Goal: Information Seeking & Learning: Learn about a topic

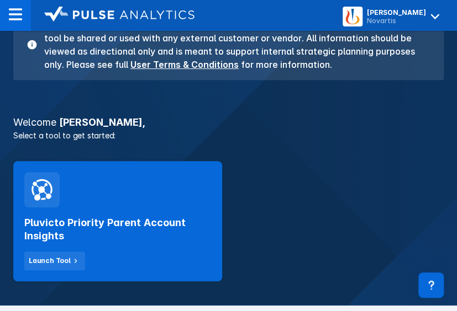
scroll to position [128, 0]
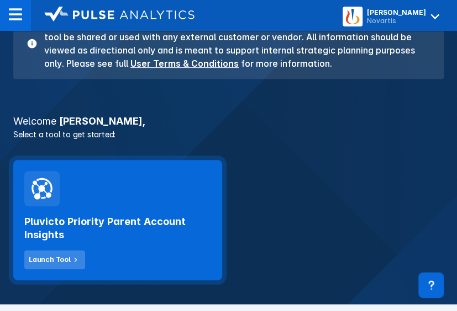
click at [54, 264] on div "Launch Tool" at bounding box center [50, 260] width 42 height 10
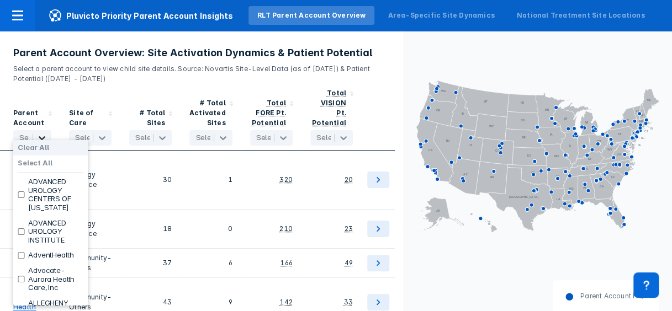
click at [40, 133] on icon at bounding box center [41, 138] width 11 height 11
click at [36, 149] on label "Clear All" at bounding box center [33, 148] width 31 height 9
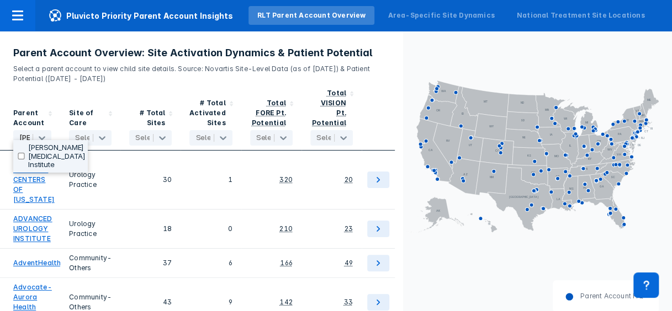
scroll to position [0, 8]
type input "[PERSON_NAME]"
click at [21, 153] on input "checkbox" at bounding box center [21, 156] width 7 height 7
checkbox input "true"
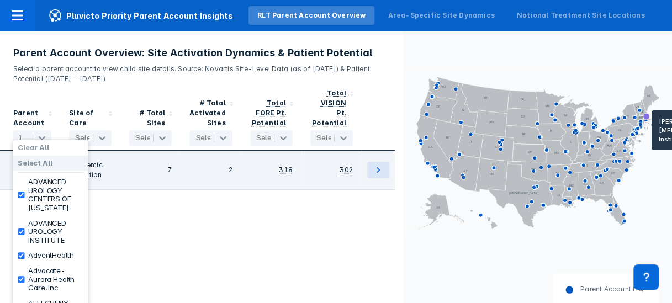
checkbox input "true"
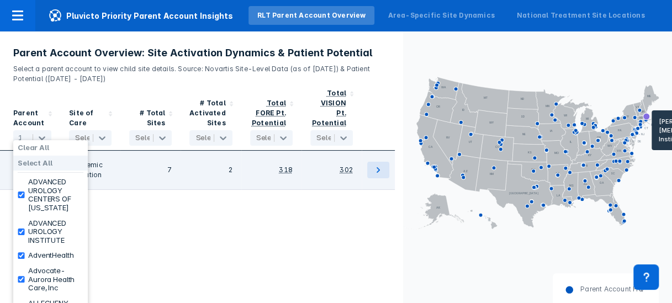
checkbox input "true"
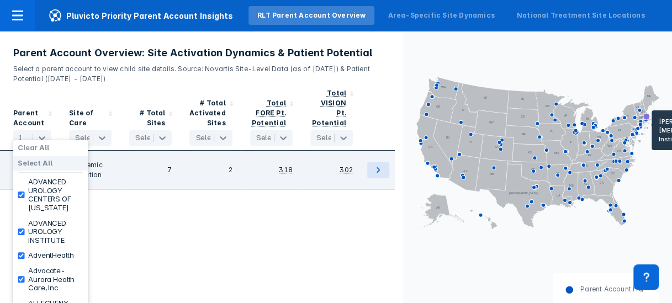
checkbox input "true"
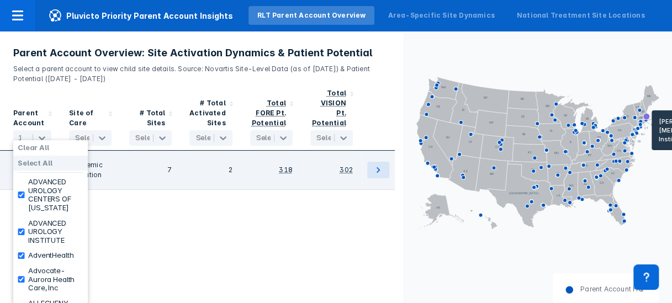
checkbox input "true"
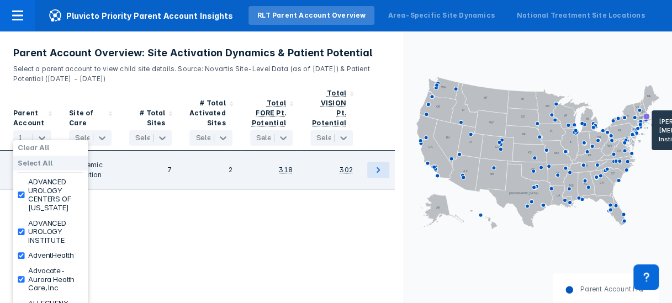
checkbox input "true"
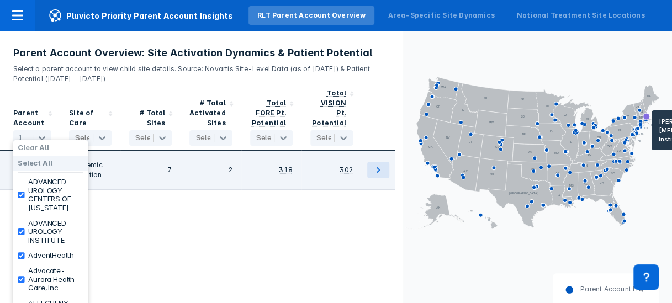
checkbox input "true"
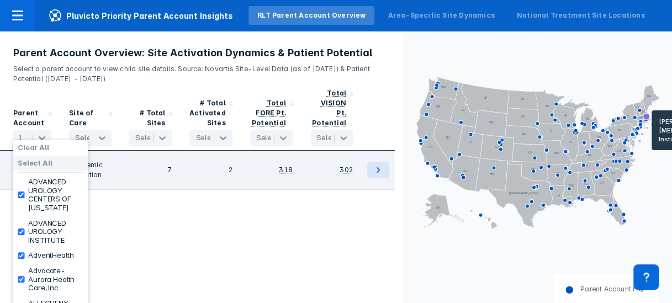
checkbox input "true"
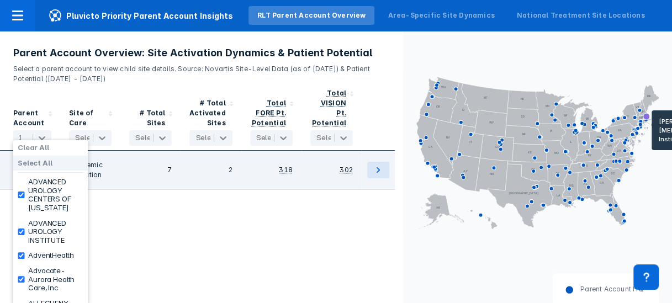
checkbox input "true"
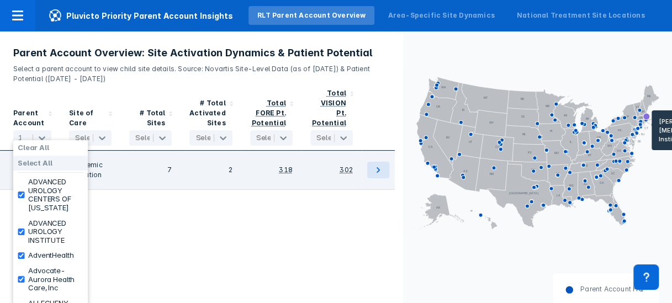
checkbox input "true"
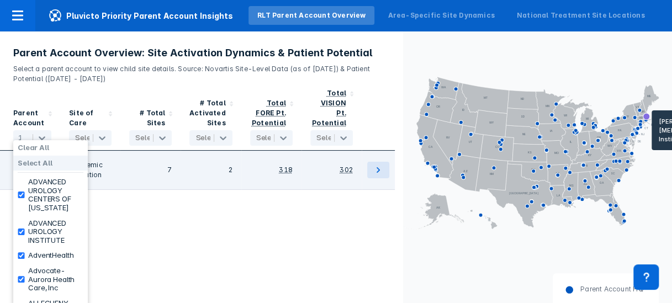
checkbox input "true"
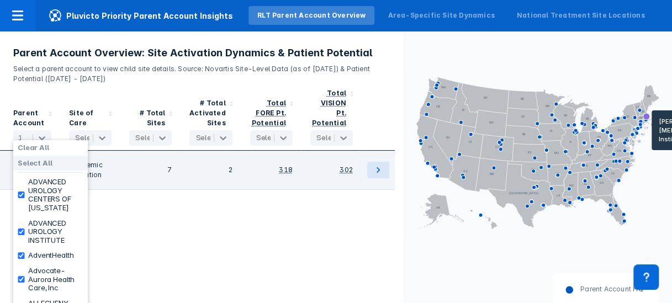
checkbox input "true"
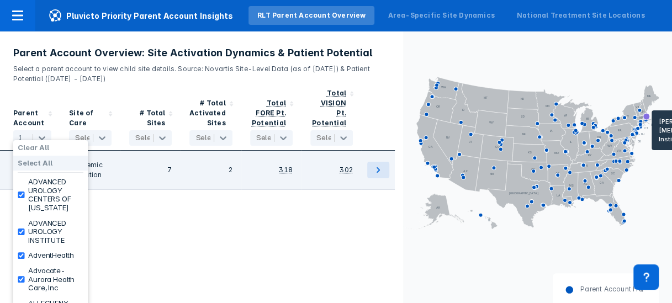
checkbox input "true"
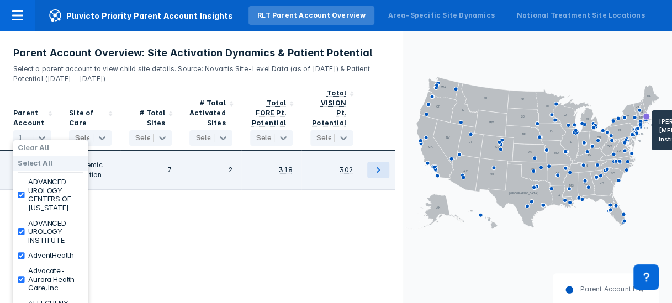
checkbox input "true"
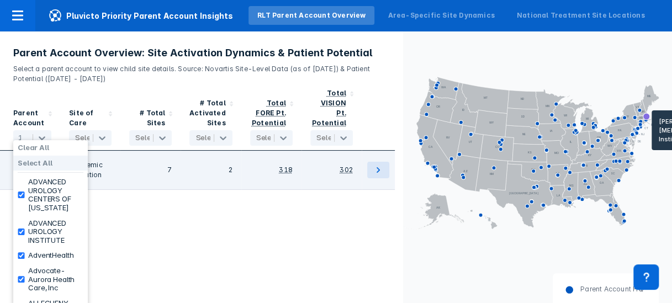
checkbox input "true"
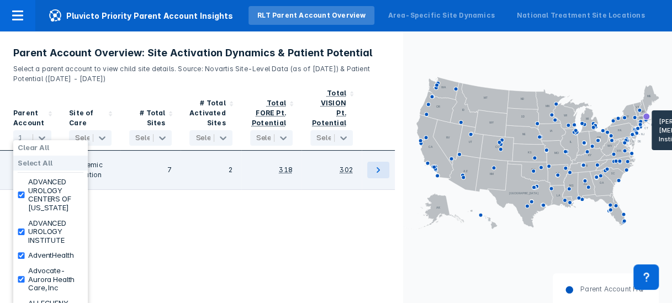
checkbox input "true"
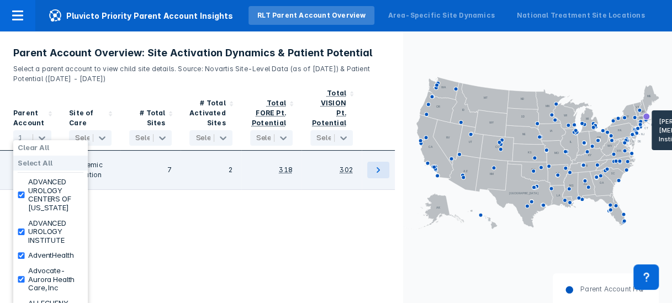
checkbox input "true"
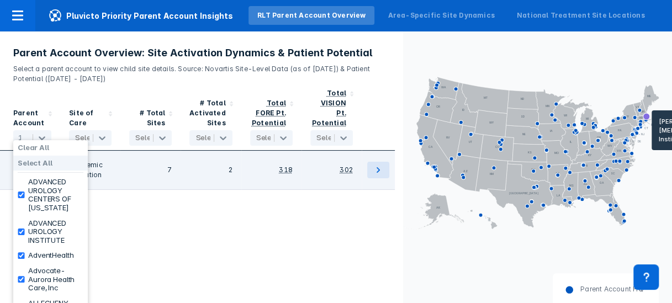
checkbox input "true"
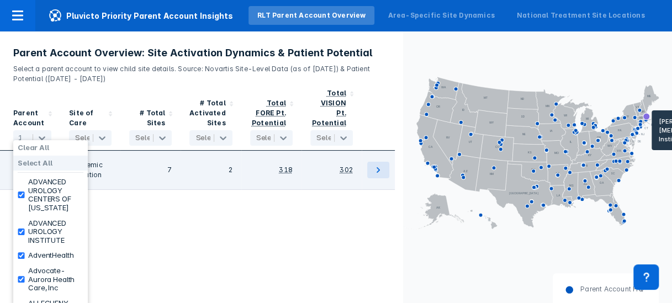
checkbox input "true"
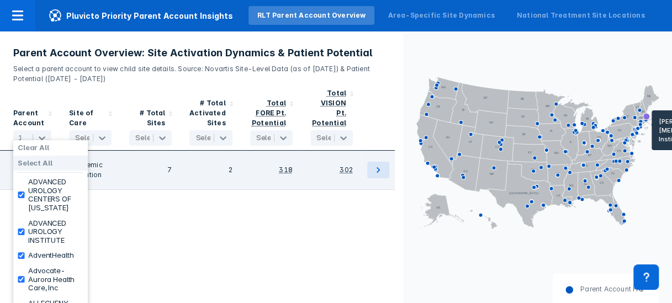
checkbox input "true"
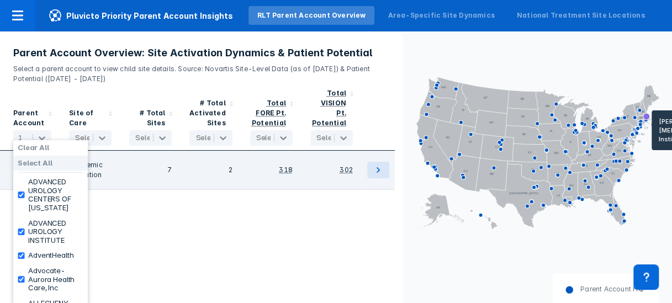
checkbox input "true"
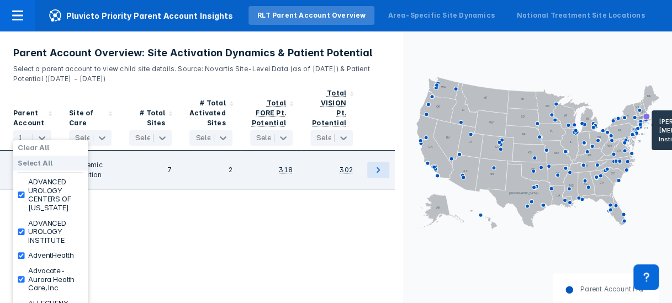
checkbox input "true"
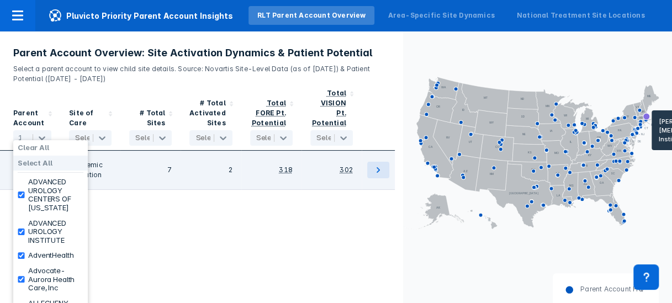
checkbox input "true"
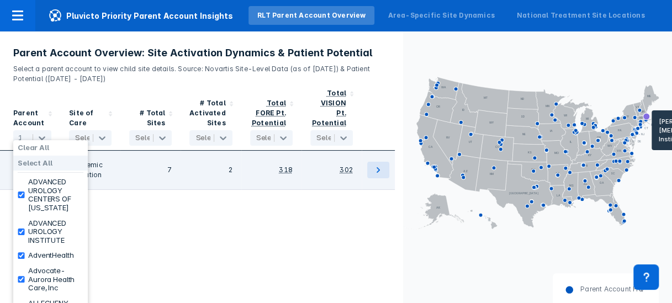
checkbox input "true"
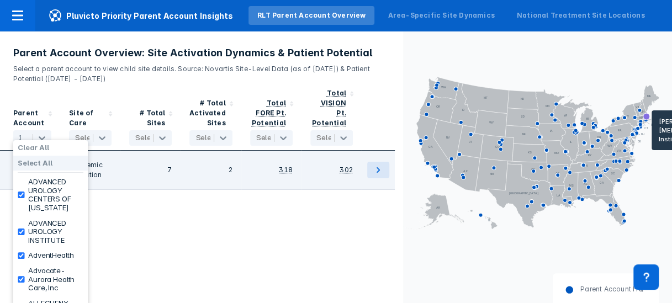
checkbox input "true"
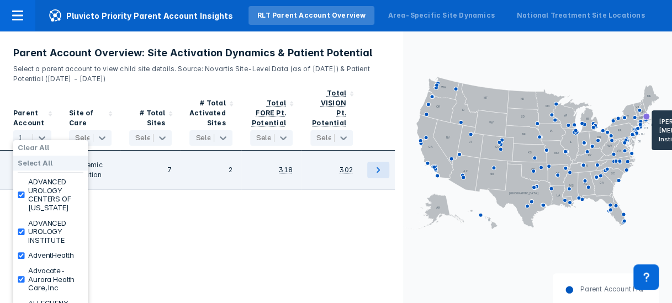
checkbox input "true"
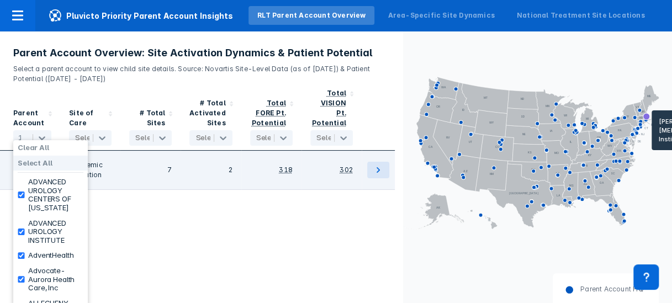
checkbox input "true"
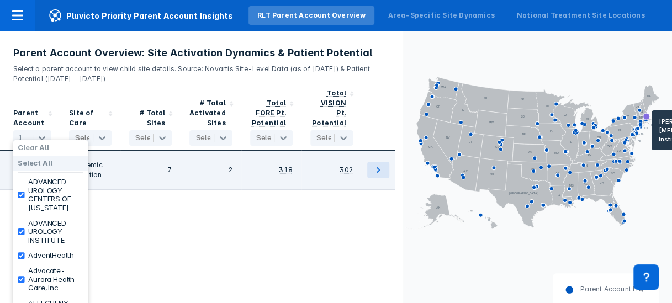
checkbox input "true"
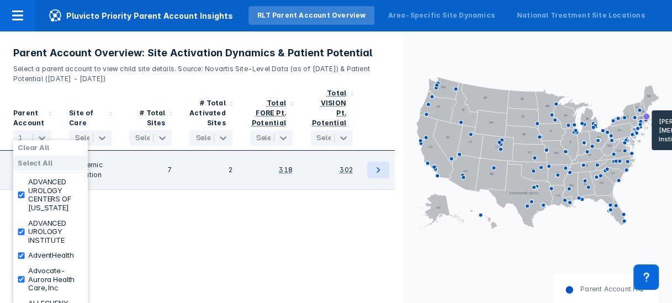
checkbox input "true"
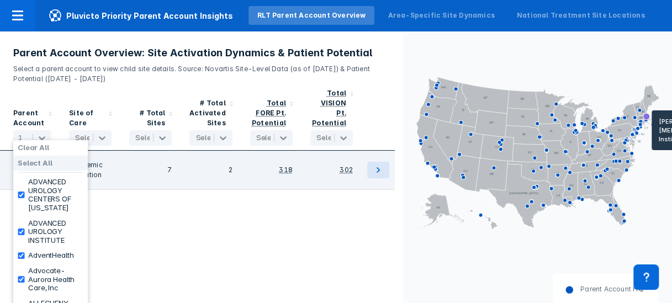
checkbox input "true"
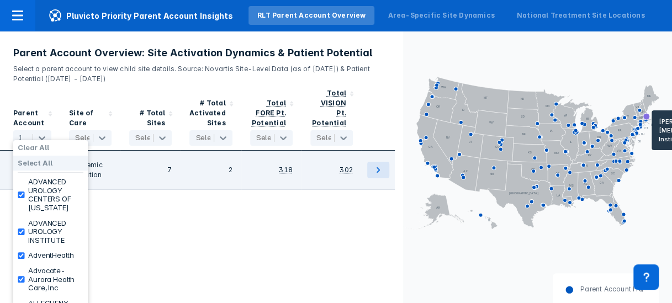
checkbox input "true"
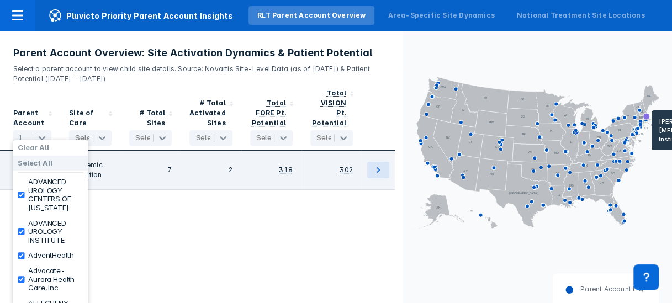
checkbox input "true"
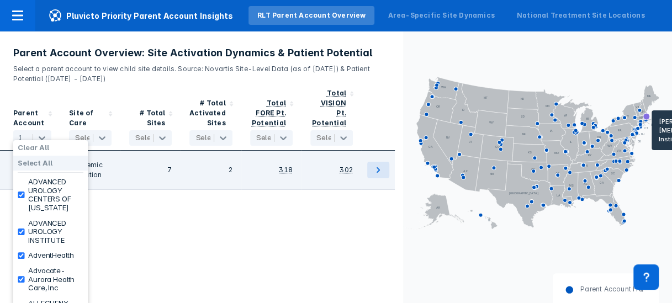
checkbox input "true"
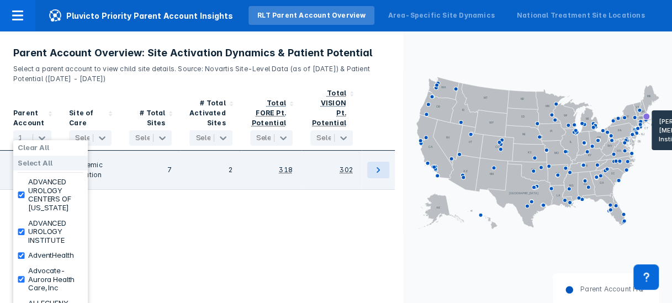
checkbox input "true"
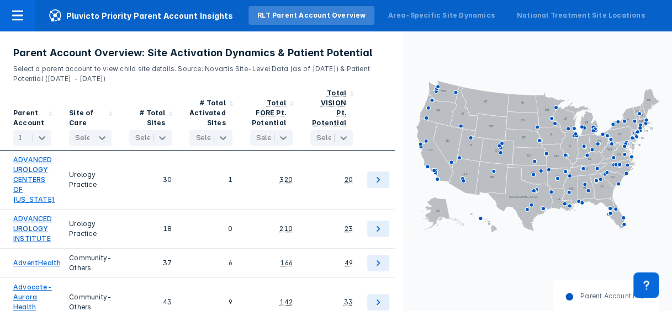
click at [449, 55] on icon "AL AK AZ AR CA CO CT DE FL [GEOGRAPHIC_DATA] HI ID IL IN [GEOGRAPHIC_DATA] [GEO…" at bounding box center [537, 156] width 269 height 250
click at [25, 130] on div "165 selected" at bounding box center [21, 137] width 15 height 15
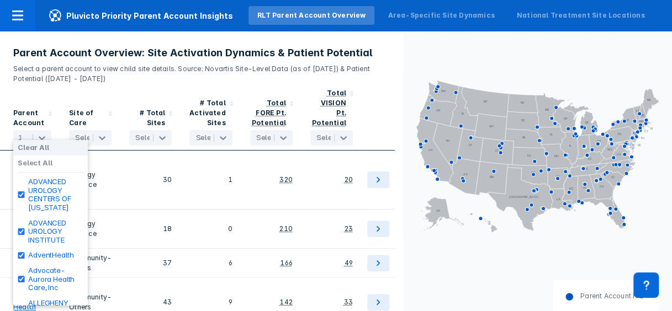
checkbox input "false"
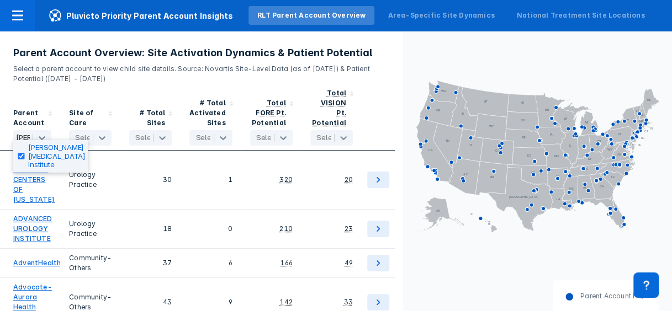
type input "[PERSON_NAME]"
checkbox input "false"
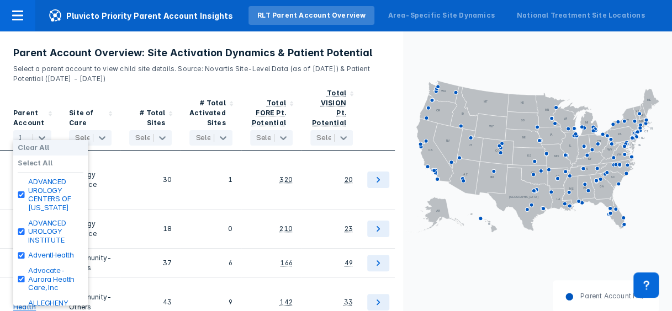
scroll to position [0, 0]
click at [36, 145] on label "Clear All" at bounding box center [33, 148] width 31 height 9
checkbox input "false"
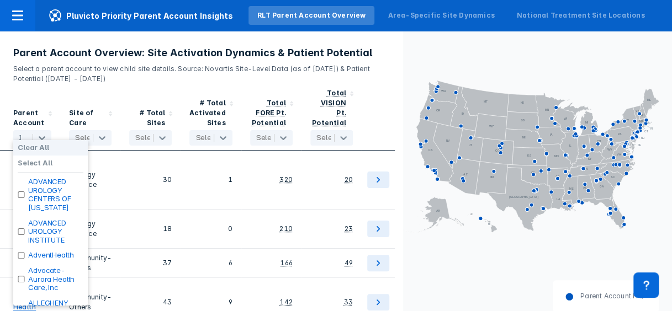
checkbox input "false"
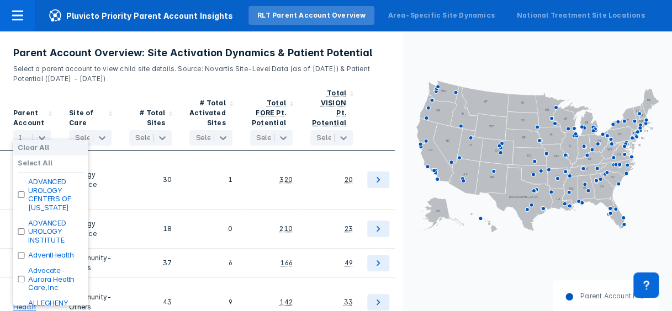
checkbox input "false"
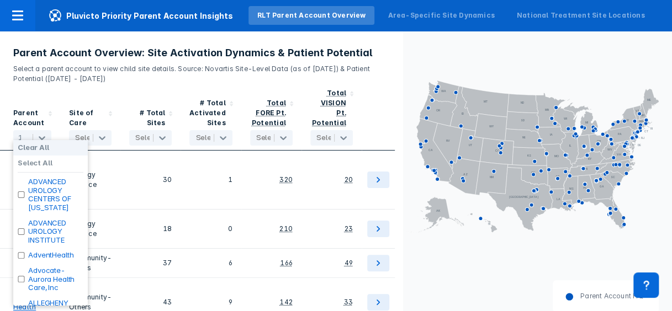
checkbox input "false"
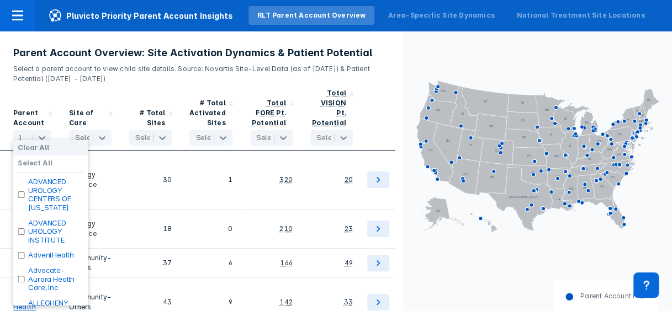
checkbox input "false"
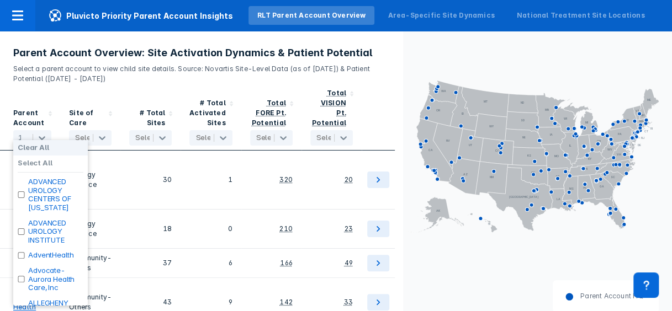
checkbox input "false"
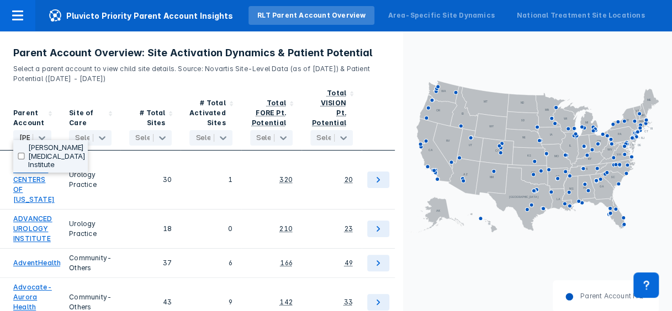
scroll to position [0, 8]
click at [20, 153] on input "checkbox" at bounding box center [21, 156] width 7 height 7
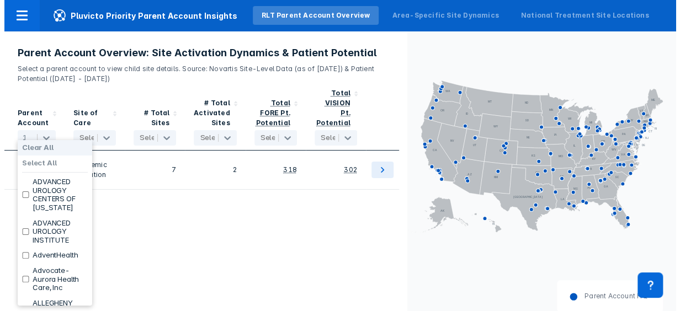
scroll to position [0, 0]
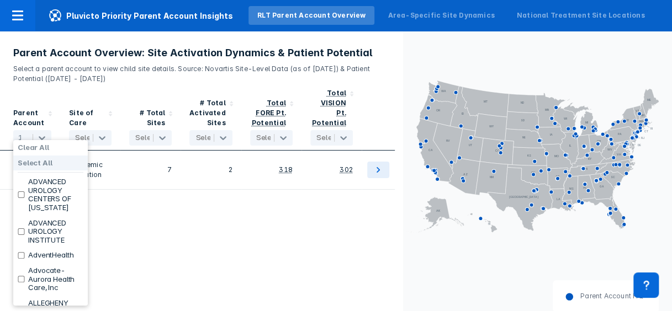
click at [233, 265] on div "Parent Account option [PERSON_NAME] [MEDICAL_DATA] Institute, selected. 167 res…" at bounding box center [201, 202] width 403 height 237
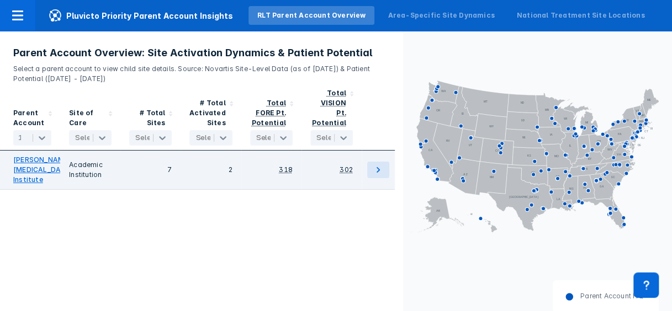
click at [16, 172] on link "[PERSON_NAME] [MEDICAL_DATA] Institute" at bounding box center [43, 170] width 60 height 30
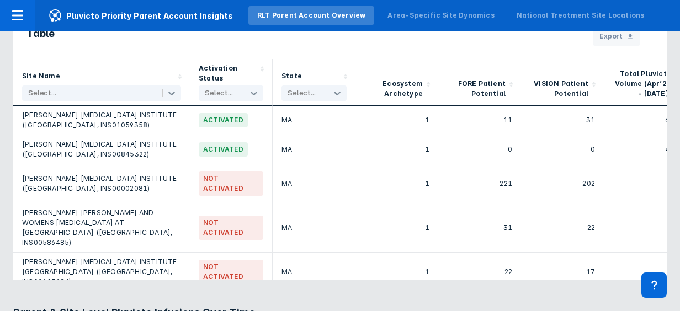
click at [361, 306] on h3 "Parent & Site Level Pluvicto Infusions Over Time" at bounding box center [340, 312] width 654 height 13
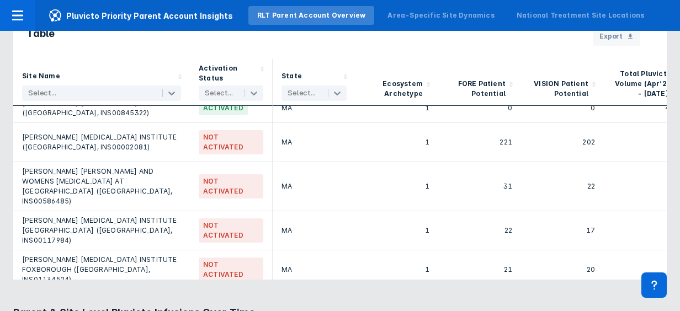
scroll to position [42, 0]
click at [66, 88] on div at bounding box center [90, 93] width 125 height 11
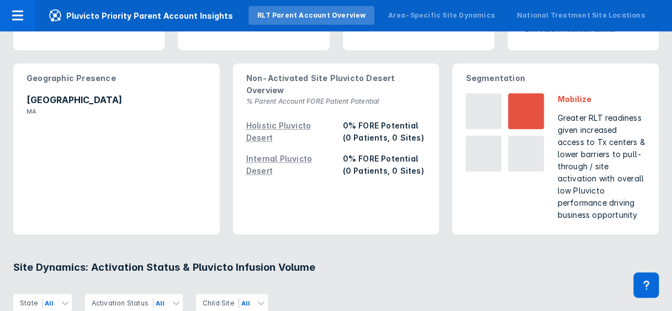
scroll to position [0, 0]
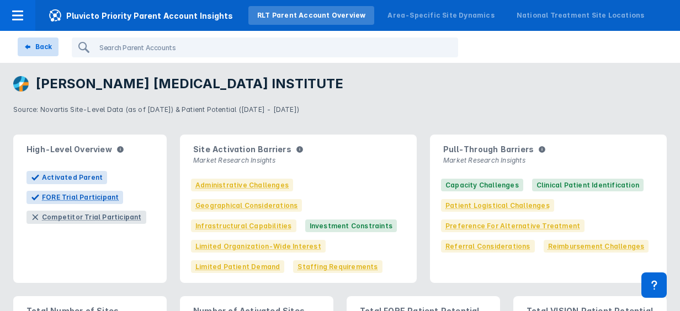
click at [31, 42] on div "Back" at bounding box center [38, 47] width 28 height 10
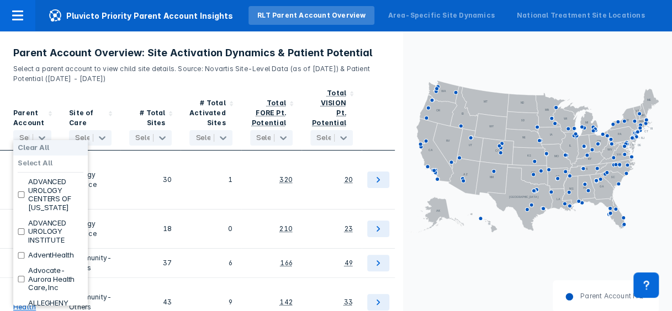
click at [23, 133] on div at bounding box center [33, 138] width 28 height 11
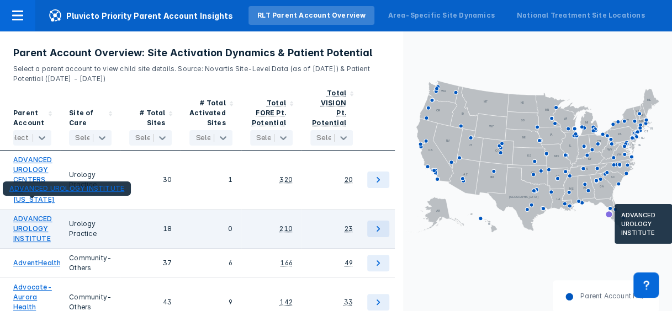
click at [25, 229] on link "ADVANCED UROLOGY INSTITUTE" at bounding box center [32, 229] width 39 height 30
